Goal: Information Seeking & Learning: Learn about a topic

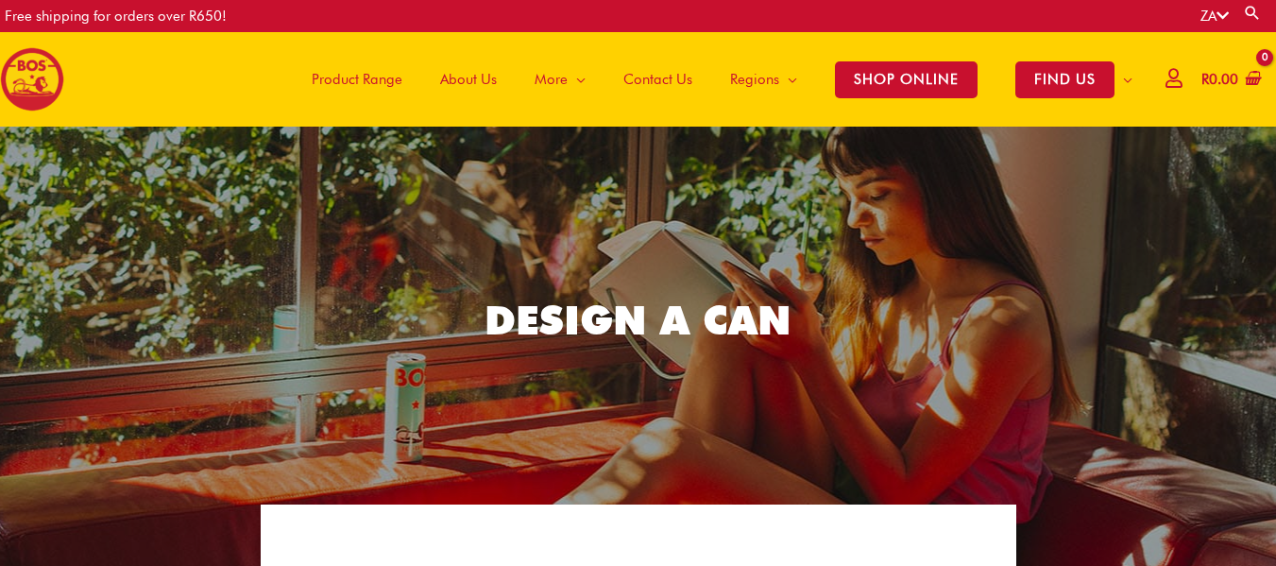
click at [342, 73] on span "Product Range" at bounding box center [357, 79] width 91 height 57
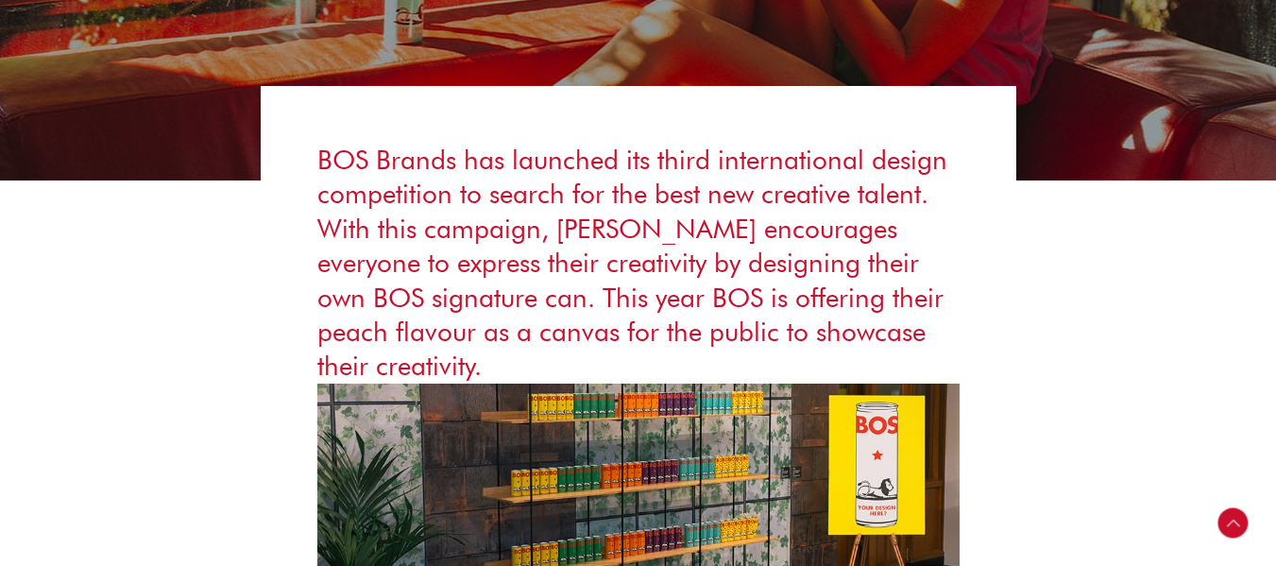
scroll to position [472, 0]
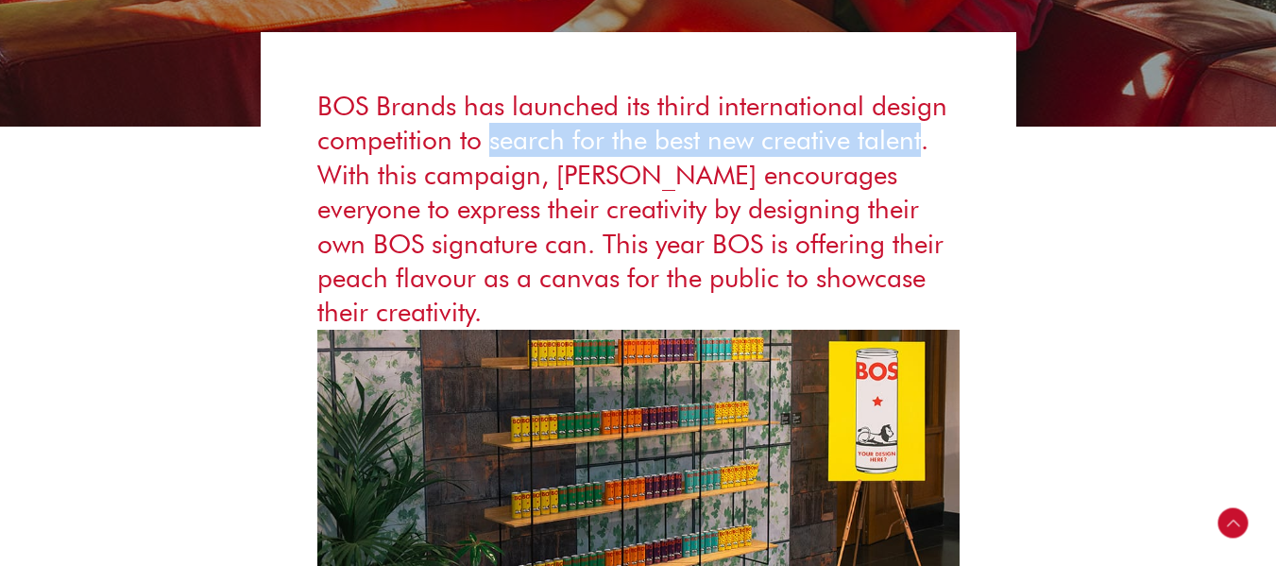
drag, startPoint x: 488, startPoint y: 139, endPoint x: 923, endPoint y: 134, distance: 434.6
click at [923, 134] on h3 "BOS Brands has launched its third international design competition to search fo…" at bounding box center [638, 209] width 642 height 241
copy h3 "search for the best new creative talent"
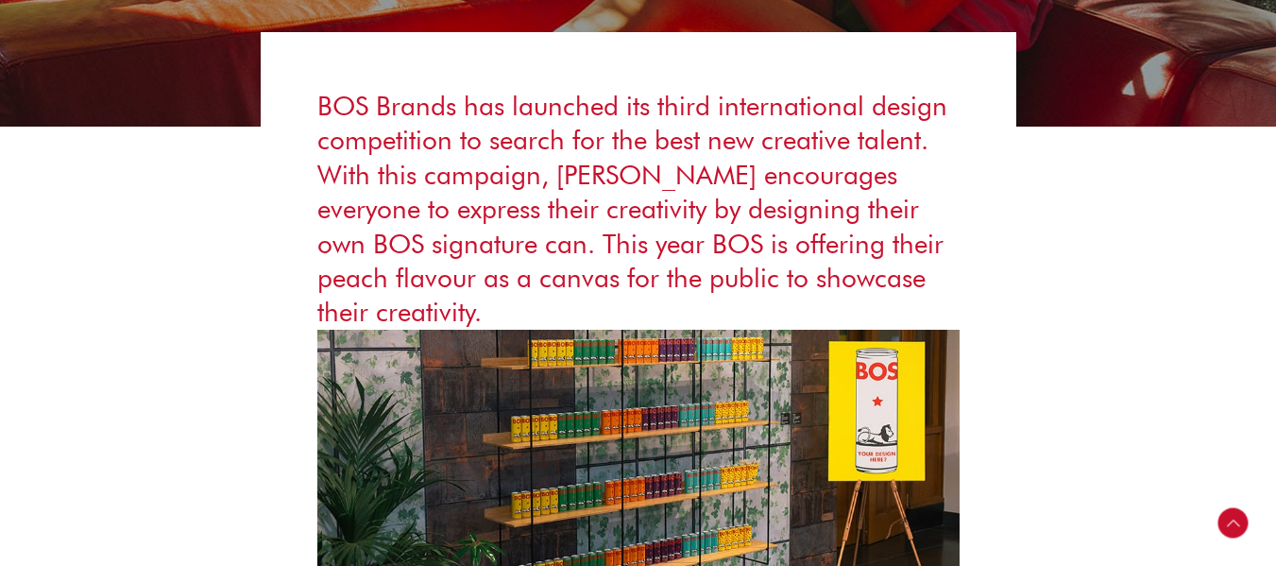
click at [619, 177] on h3 "BOS Brands has launched its third international design competition to search fo…" at bounding box center [638, 209] width 642 height 241
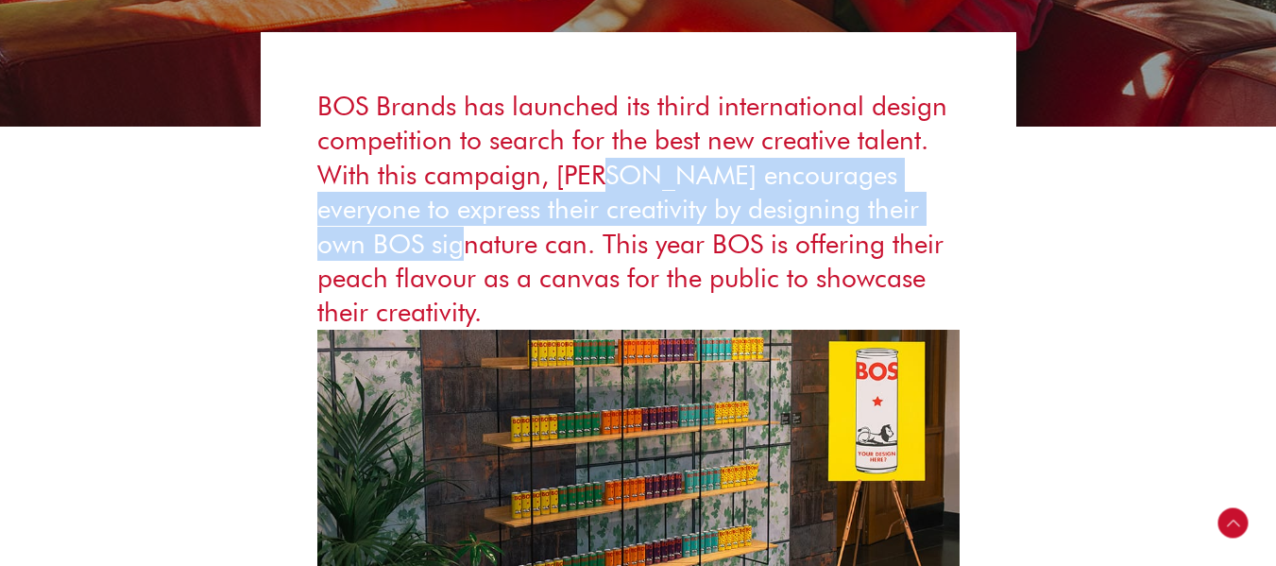
drag, startPoint x: 616, startPoint y: 174, endPoint x: 471, endPoint y: 245, distance: 161.0
click at [471, 245] on h3 "BOS Brands has launched its third international design competition to search fo…" at bounding box center [638, 209] width 642 height 241
copy h3 "encourages everyone to express their creativity by designing their own BOS sign…"
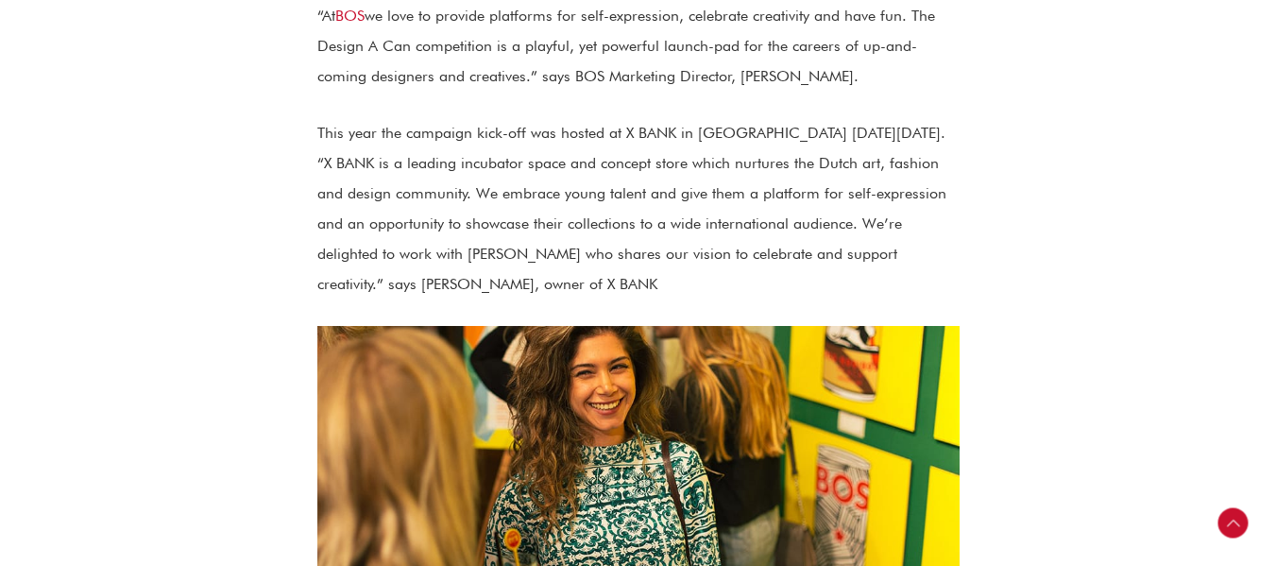
scroll to position [1039, 0]
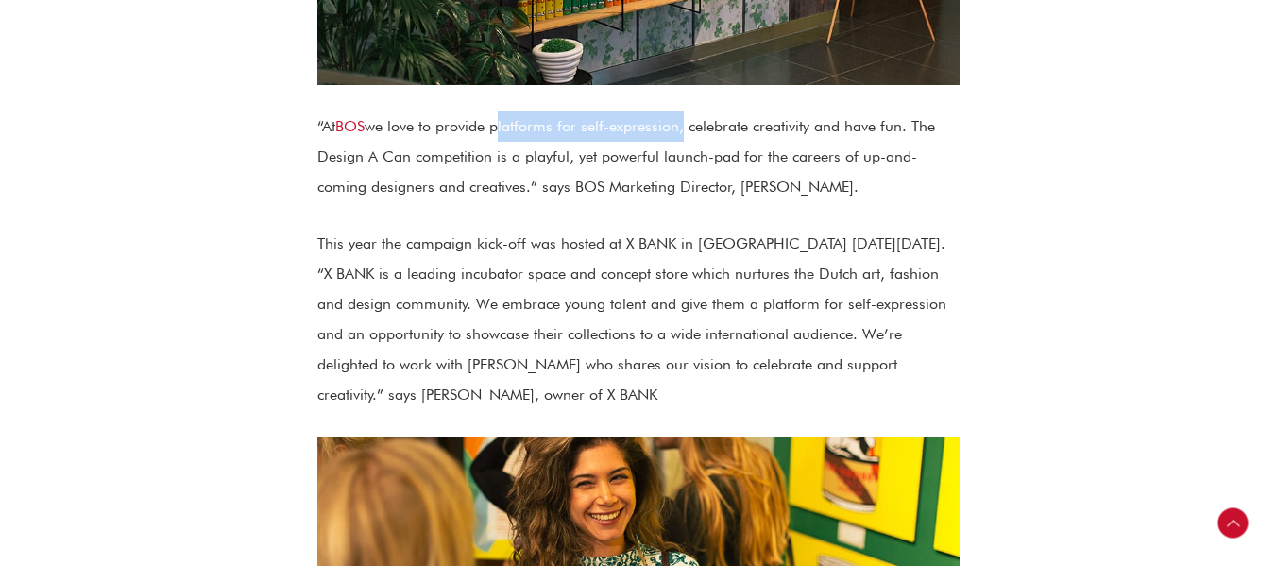
drag, startPoint x: 498, startPoint y: 126, endPoint x: 686, endPoint y: 116, distance: 188.2
click at [686, 116] on p "“At BOS we love to provide platforms for self-expression, celebrate creativity …" at bounding box center [638, 156] width 642 height 91
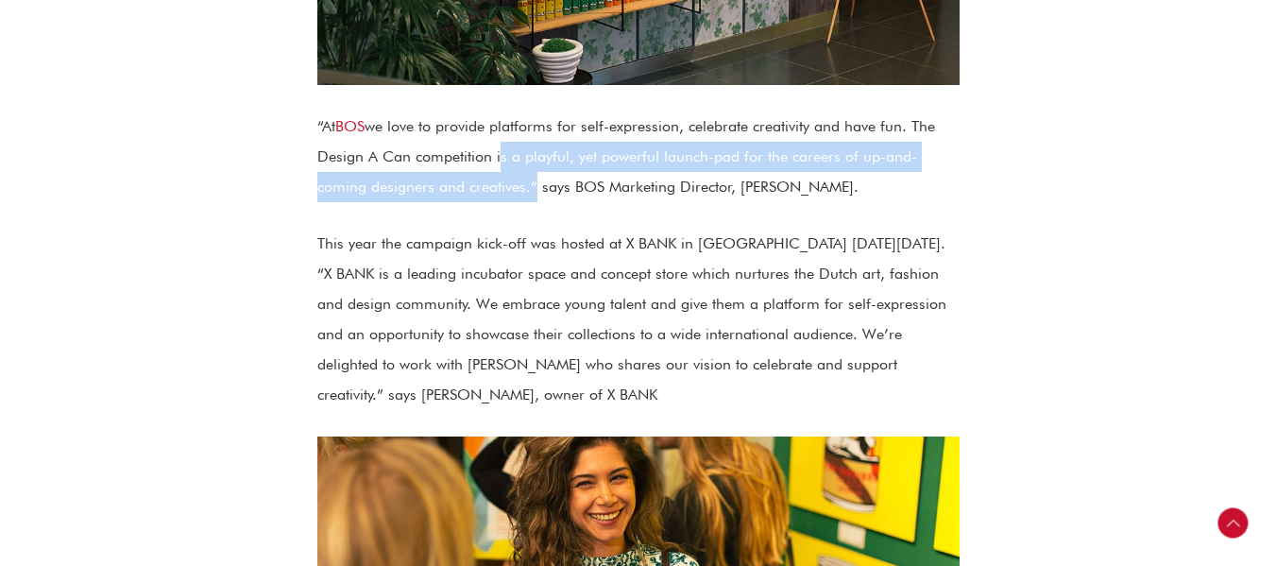
drag, startPoint x: 495, startPoint y: 159, endPoint x: 474, endPoint y: 182, distance: 31.5
click at [474, 182] on p "“At BOS we love to provide platforms for self-expression, celebrate creativity …" at bounding box center [638, 156] width 642 height 91
copy p "is a playful, yet powerful launch-pad for the careers of up-and-coming designer…"
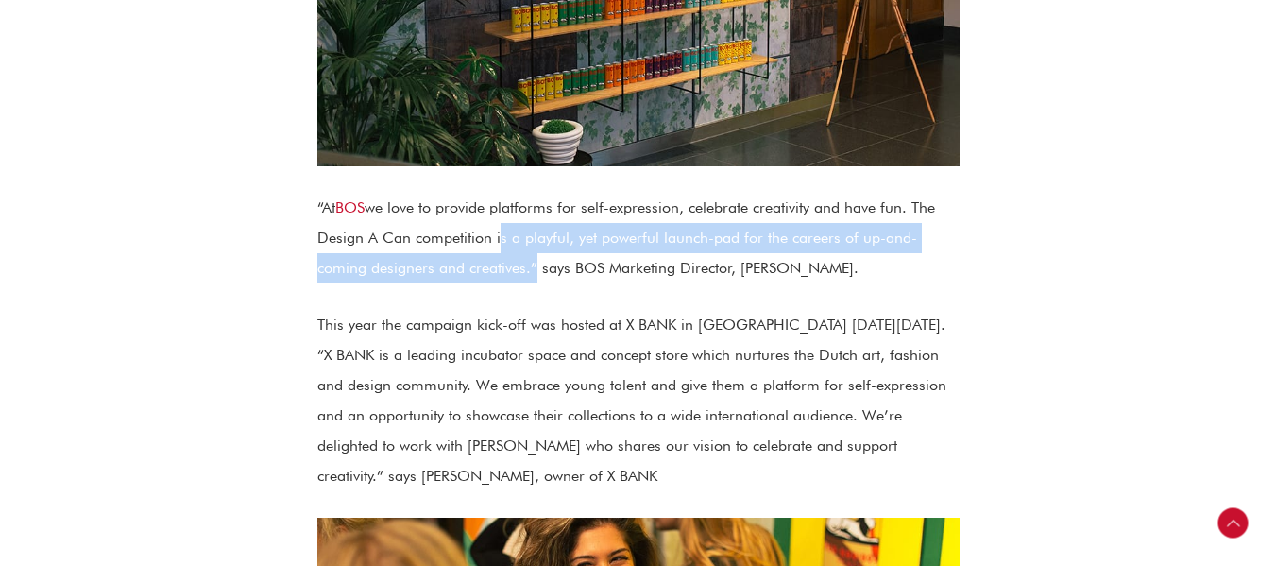
scroll to position [945, 0]
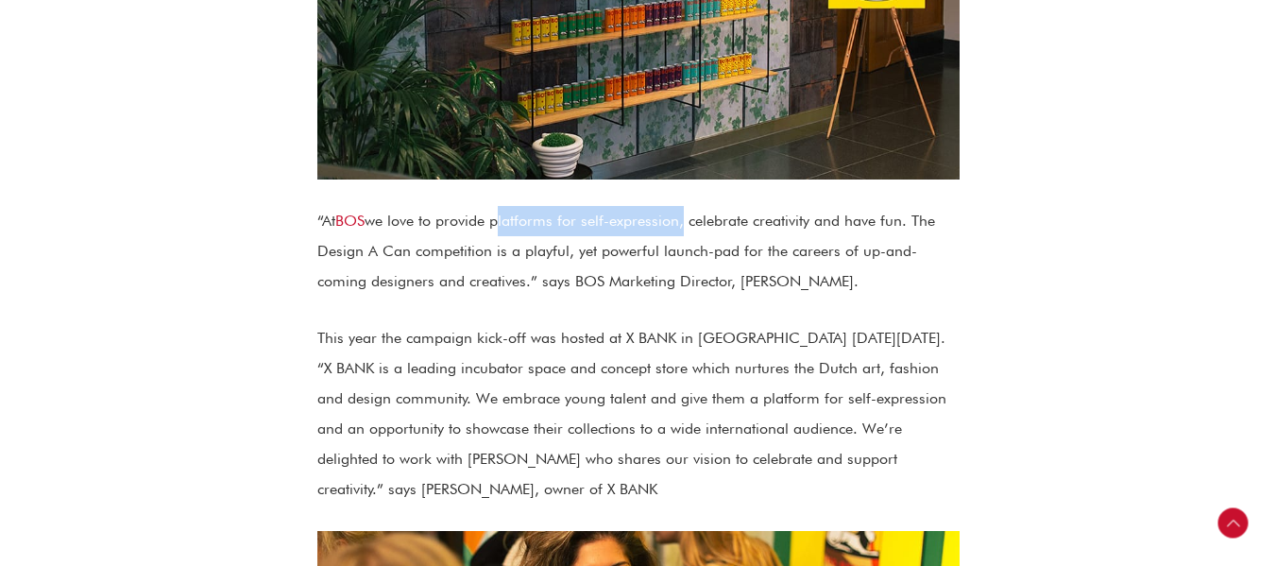
drag, startPoint x: 499, startPoint y: 223, endPoint x: 682, endPoint y: 209, distance: 183.8
click at [682, 209] on p "“At BOS we love to provide platforms for self-expression, celebrate creativity …" at bounding box center [638, 251] width 642 height 91
click at [709, 230] on p "“At BOS we love to provide platforms for self-expression, celebrate creativity …" at bounding box center [638, 251] width 642 height 91
drag, startPoint x: 503, startPoint y: 222, endPoint x: 907, endPoint y: 218, distance: 404.4
click at [907, 218] on p "“At BOS we love to provide platforms for self-expression, celebrate creativity …" at bounding box center [638, 251] width 642 height 91
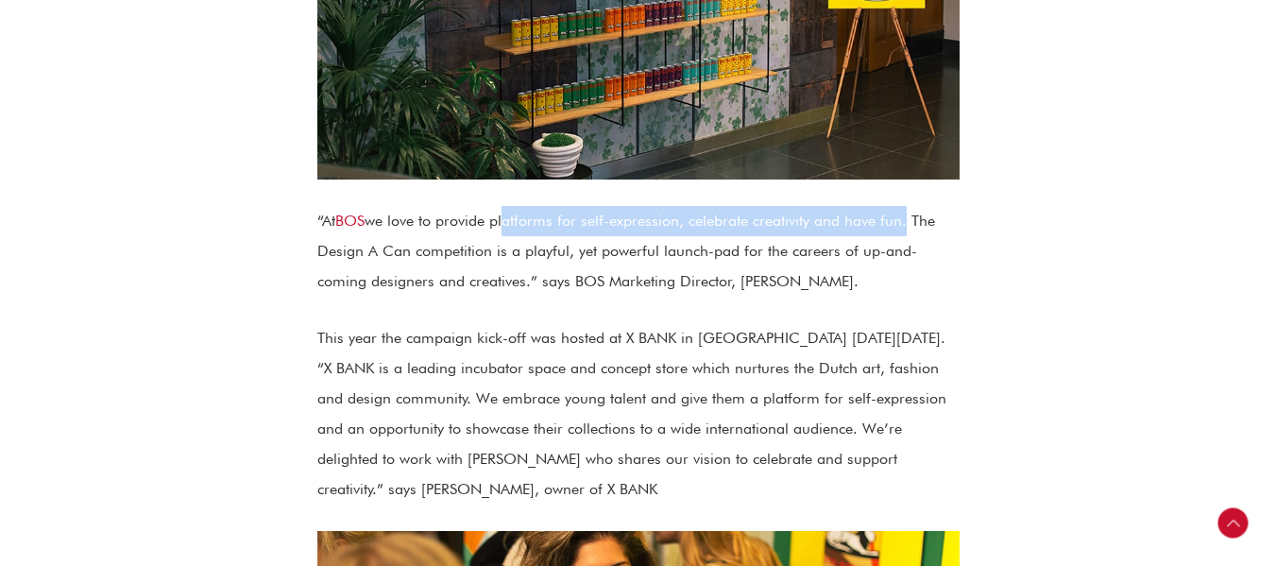
copy p "latforms for self-expression, celebrate creativity and have fun"
